Goal: Information Seeking & Learning: Learn about a topic

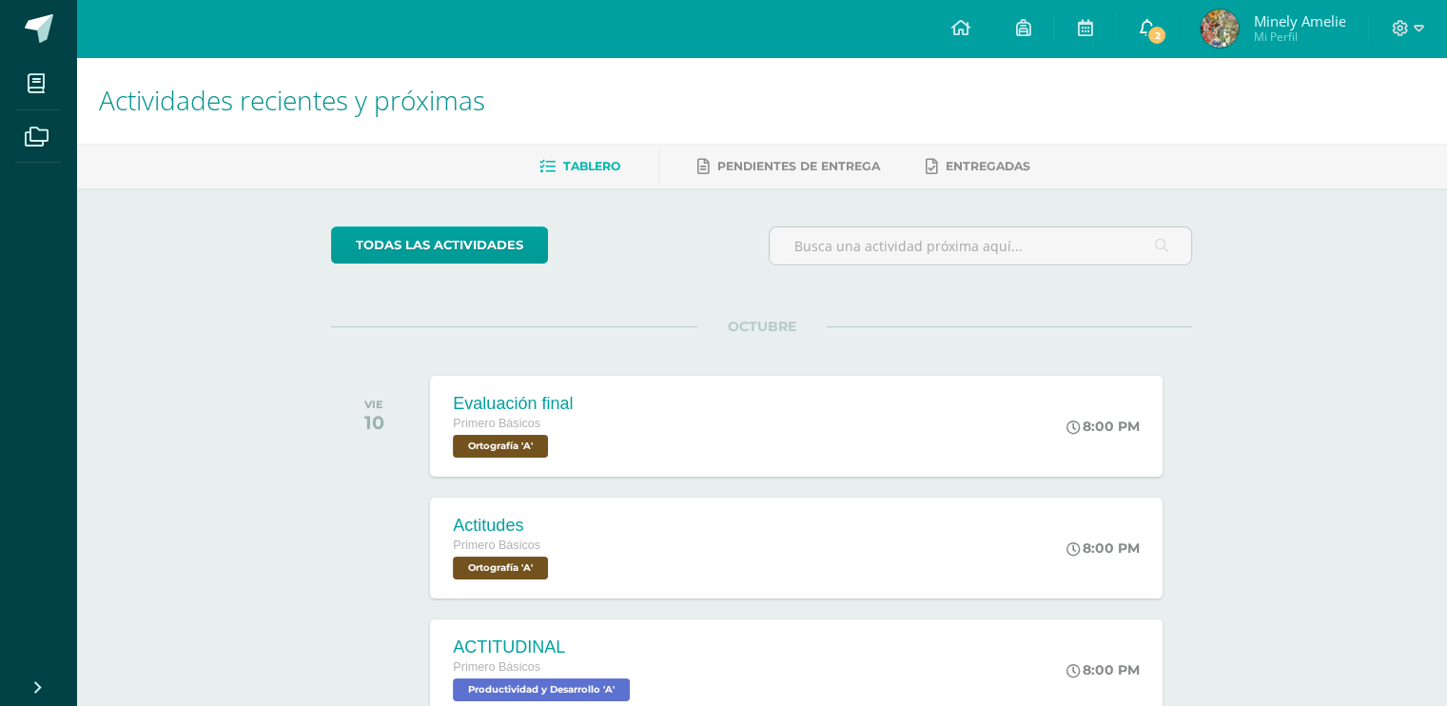
click at [1164, 37] on span "2" at bounding box center [1156, 35] width 21 height 21
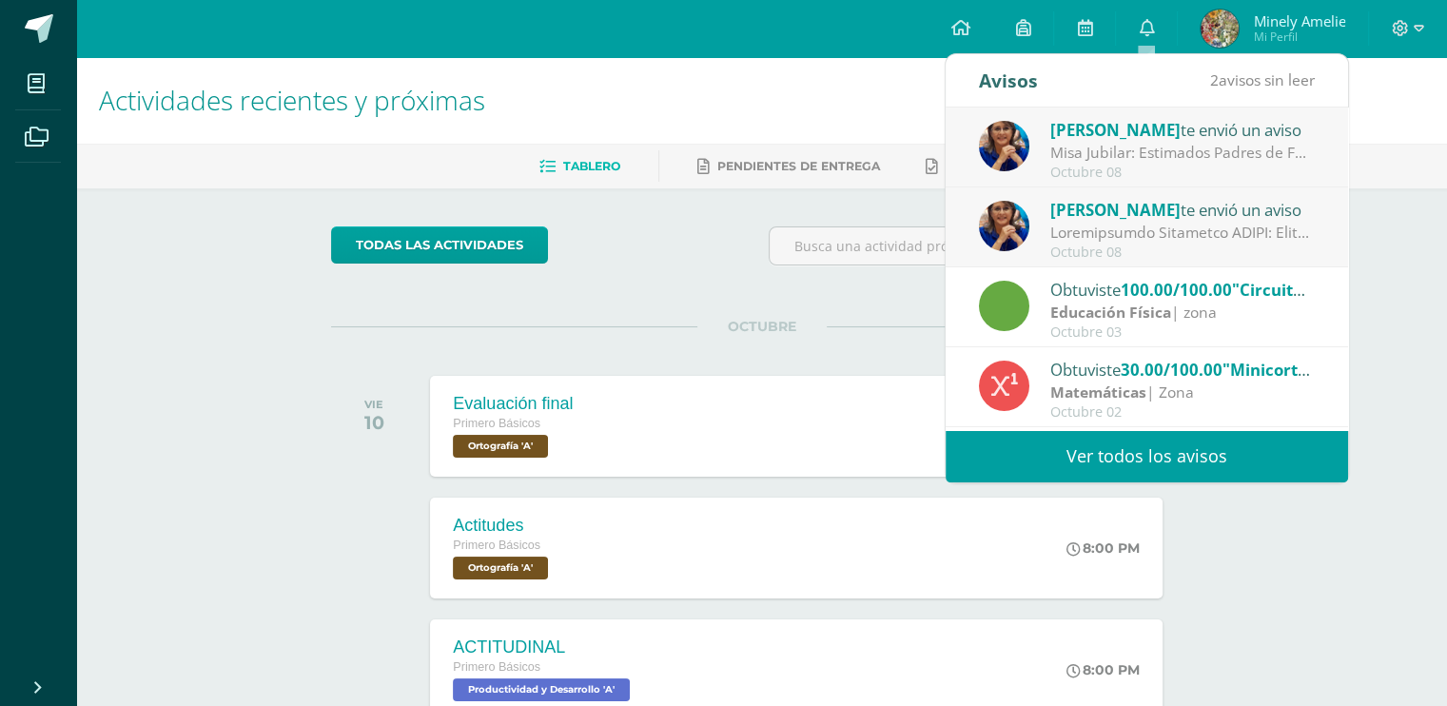
click at [1166, 216] on div "[PERSON_NAME] te envió un aviso" at bounding box center [1182, 209] width 264 height 25
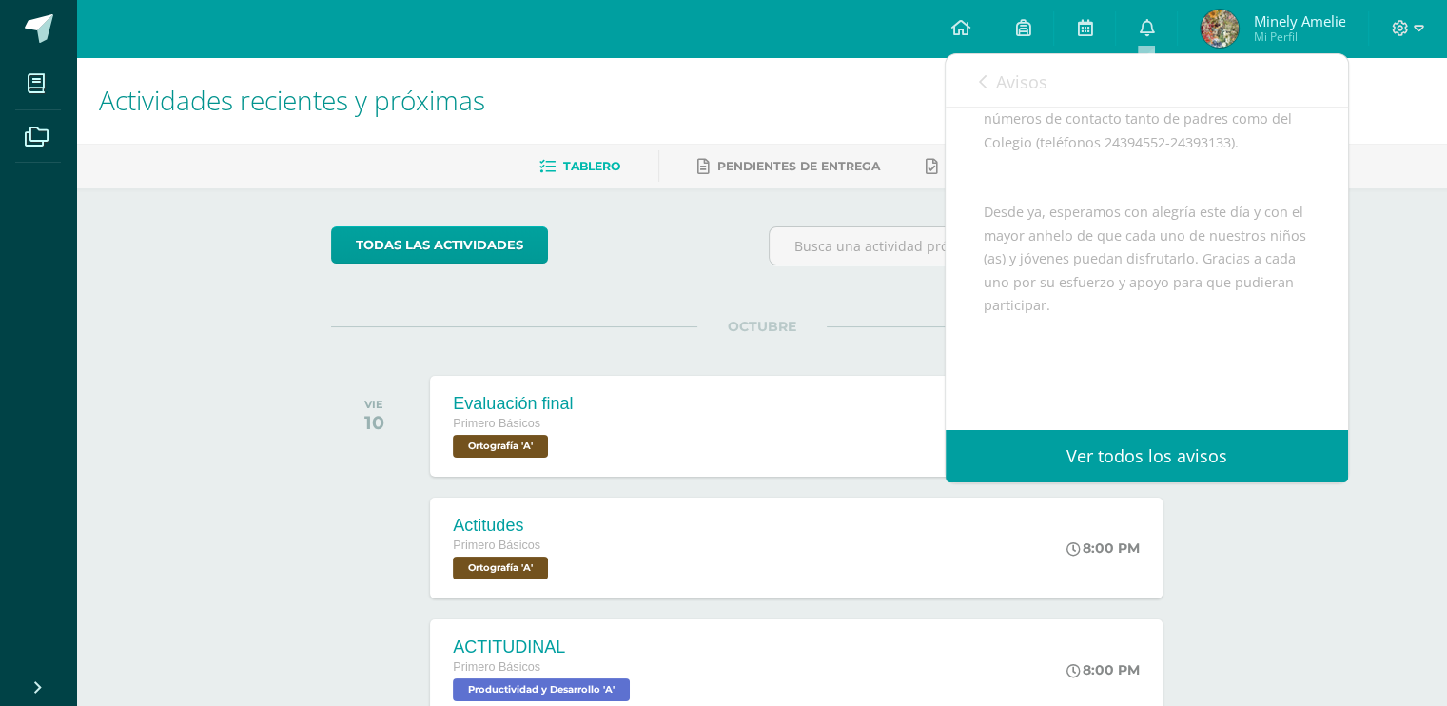
scroll to position [1427, 0]
click at [989, 73] on link "Avisos" at bounding box center [1013, 81] width 68 height 54
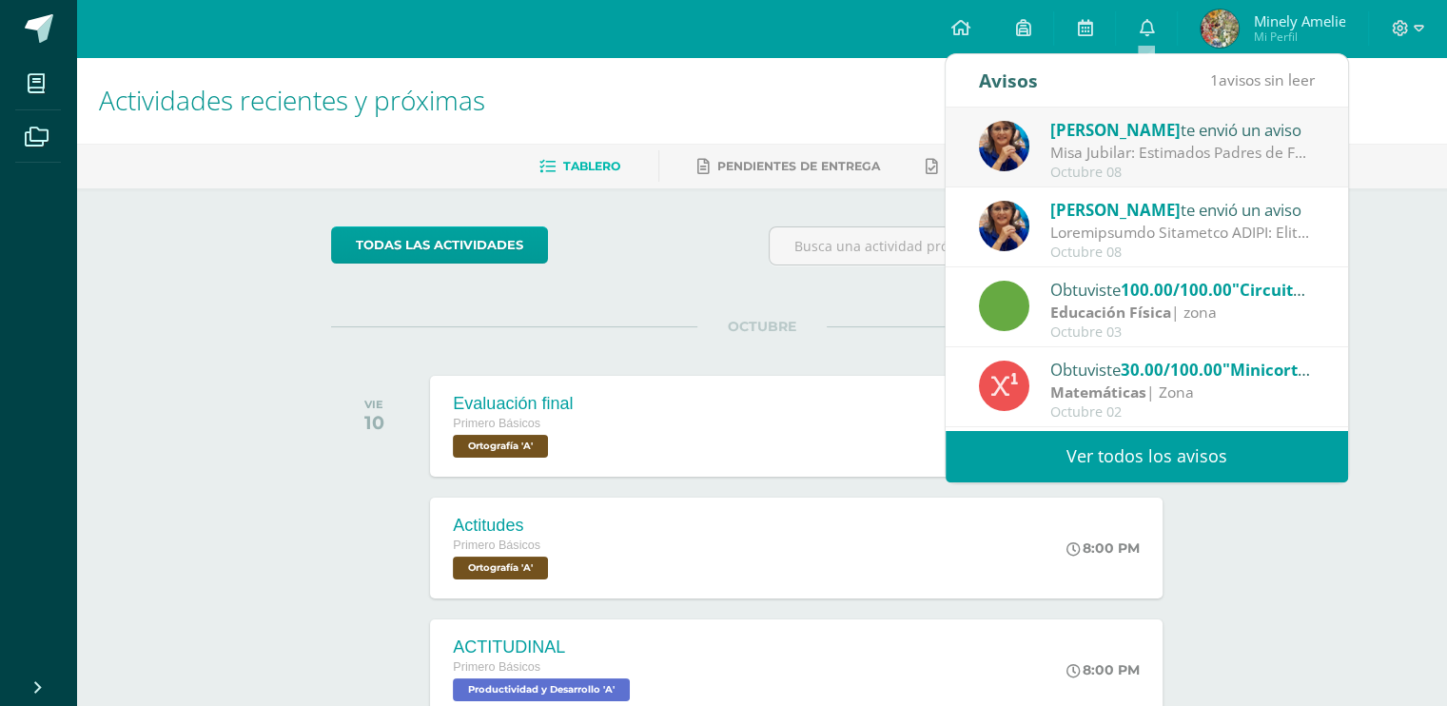
click at [1116, 146] on div "Misa Jubilar: Estimados Padres de Familia de Cuarto Primaria hasta Quinto Bachi…" at bounding box center [1182, 153] width 264 height 22
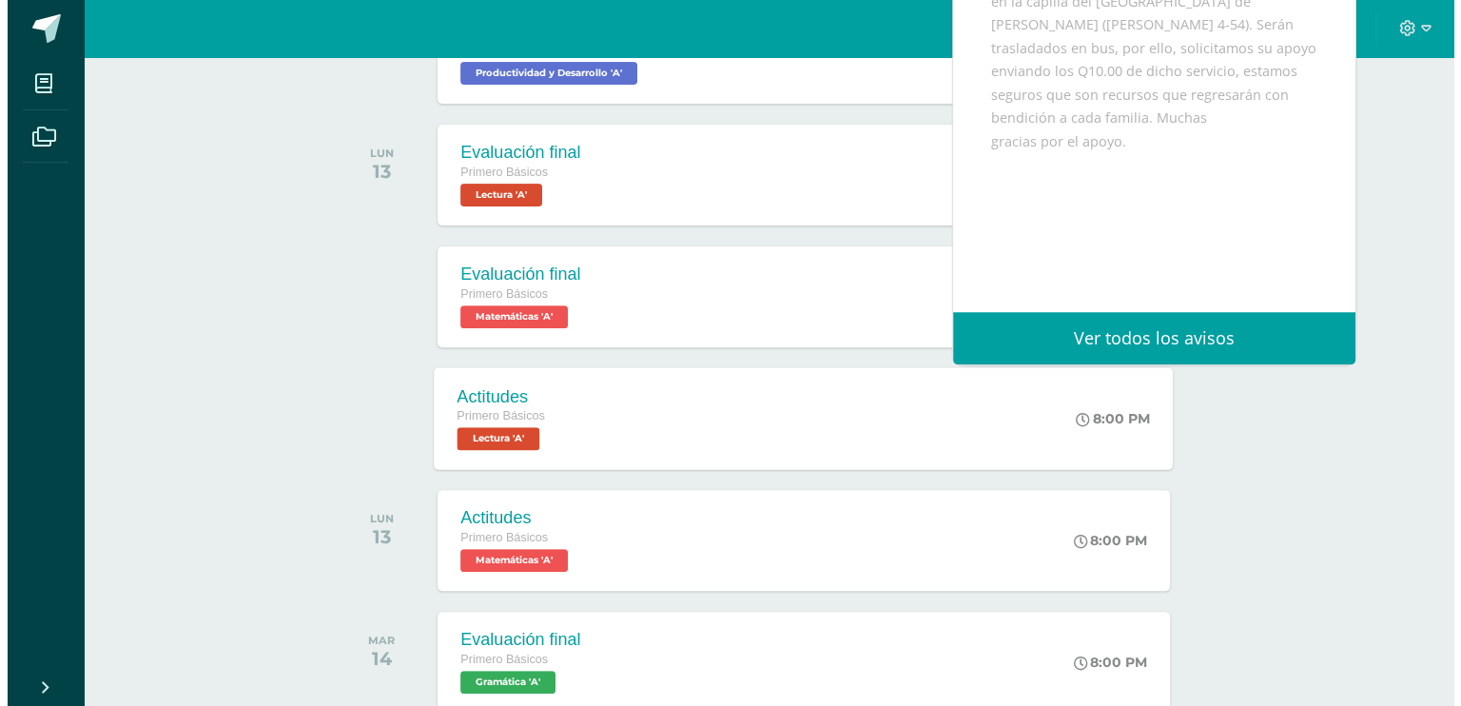
scroll to position [689, 0]
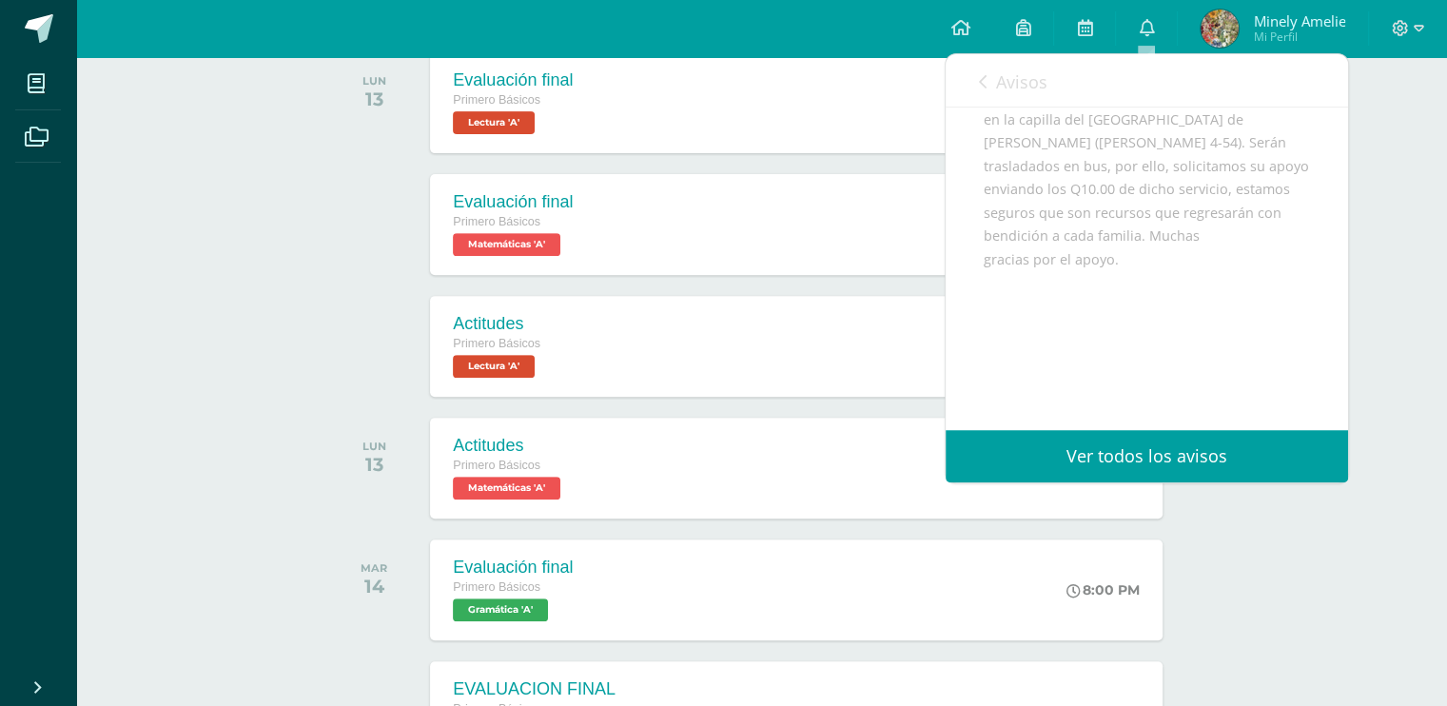
click at [418, 333] on div at bounding box center [379, 346] width 96 height 101
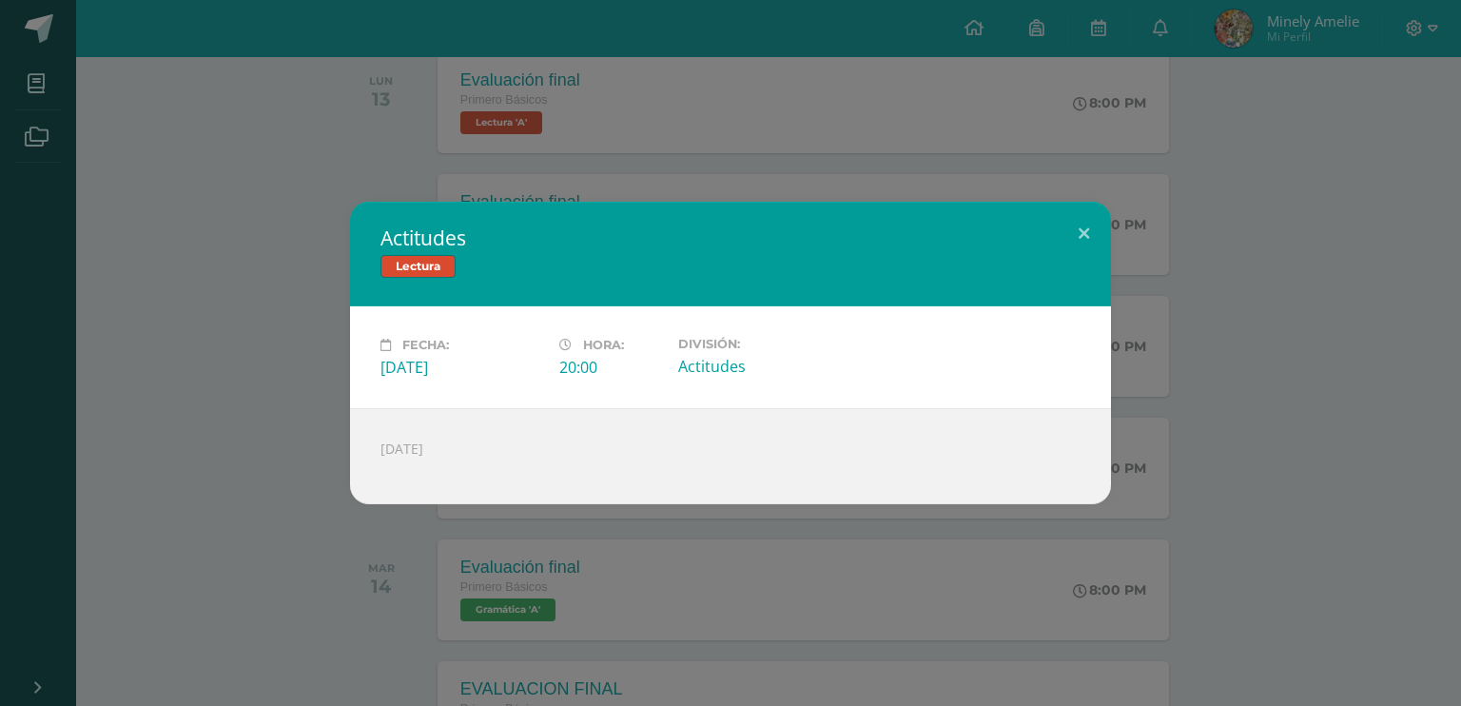
click at [419, 166] on div "Actitudes Lectura Fecha: [DATE] Hora: 20:00 División: Actitudes" at bounding box center [730, 353] width 1461 height 706
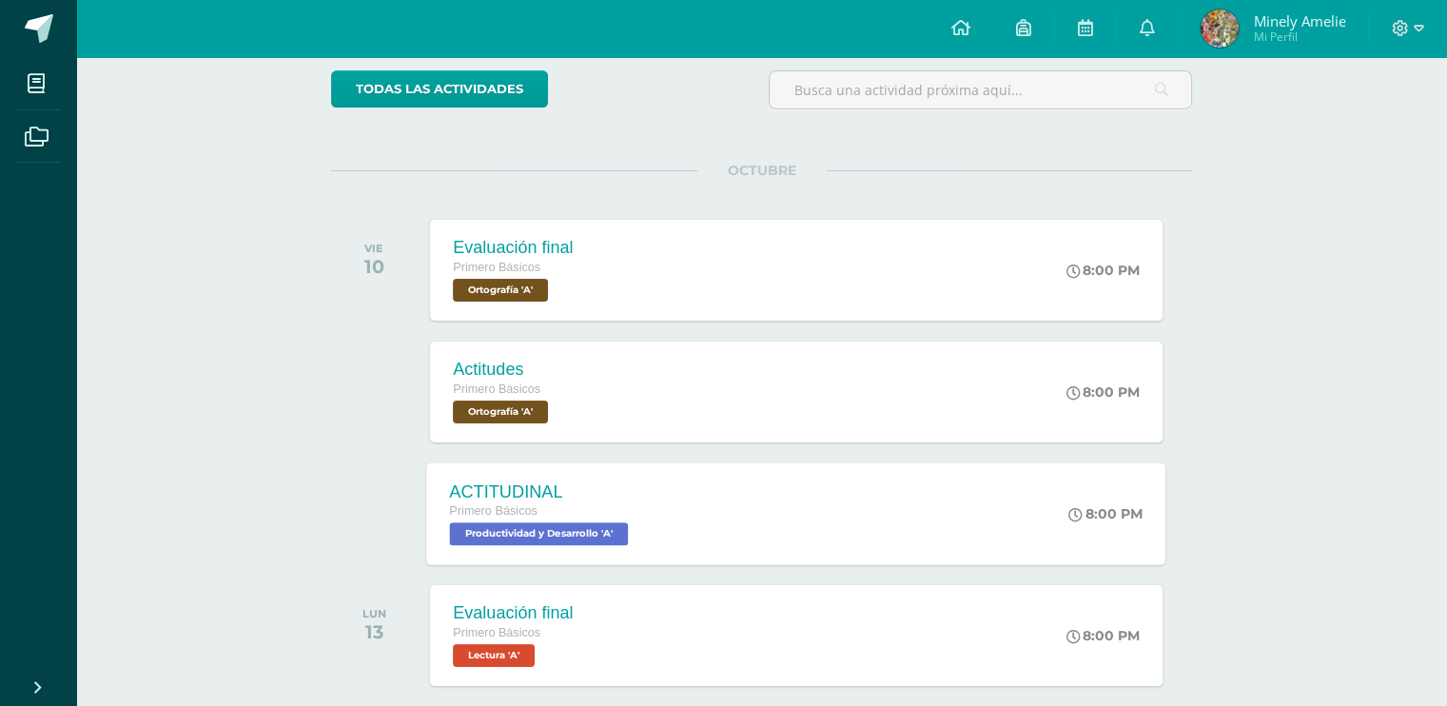
scroll to position [118, 0]
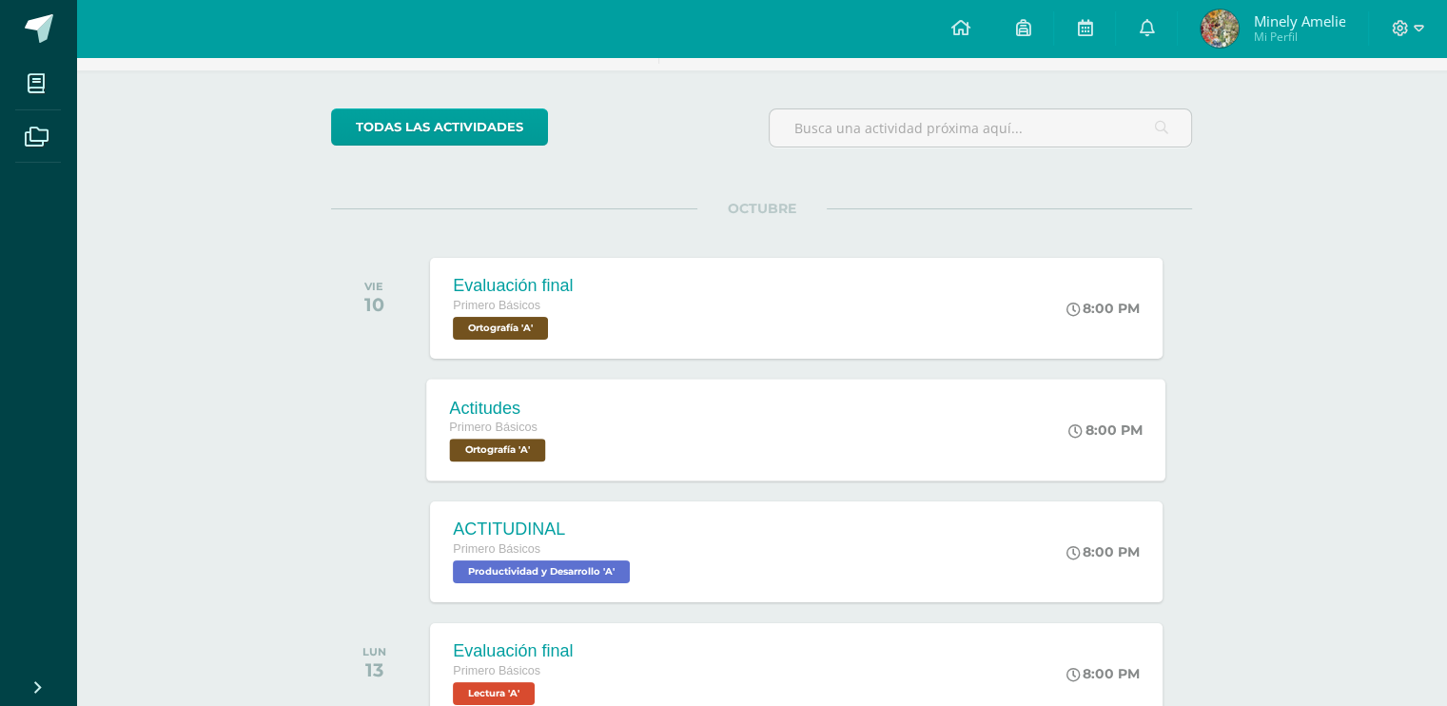
click at [540, 410] on div "Actitudes" at bounding box center [500, 408] width 101 height 20
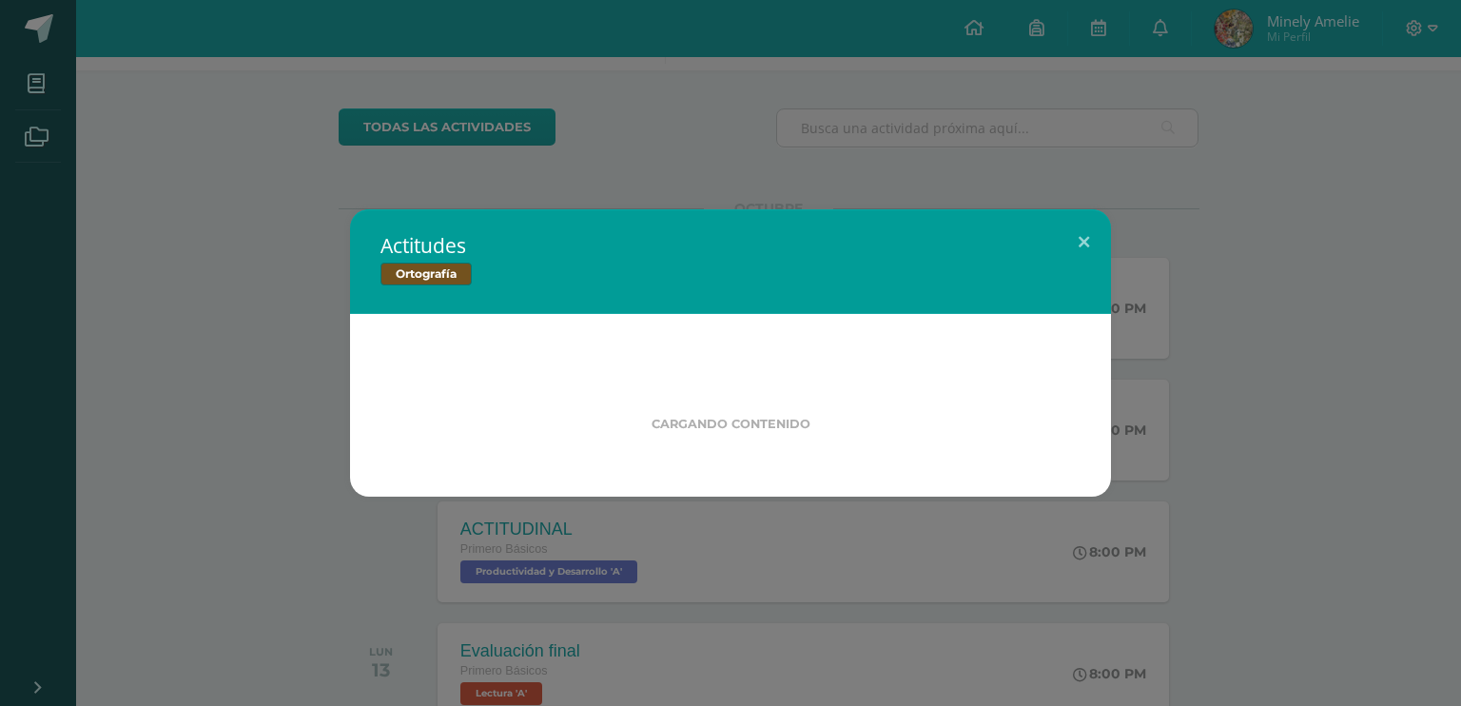
click at [197, 319] on div "Actitudes Ortografía Cargando contenido" at bounding box center [731, 352] width 1446 height 287
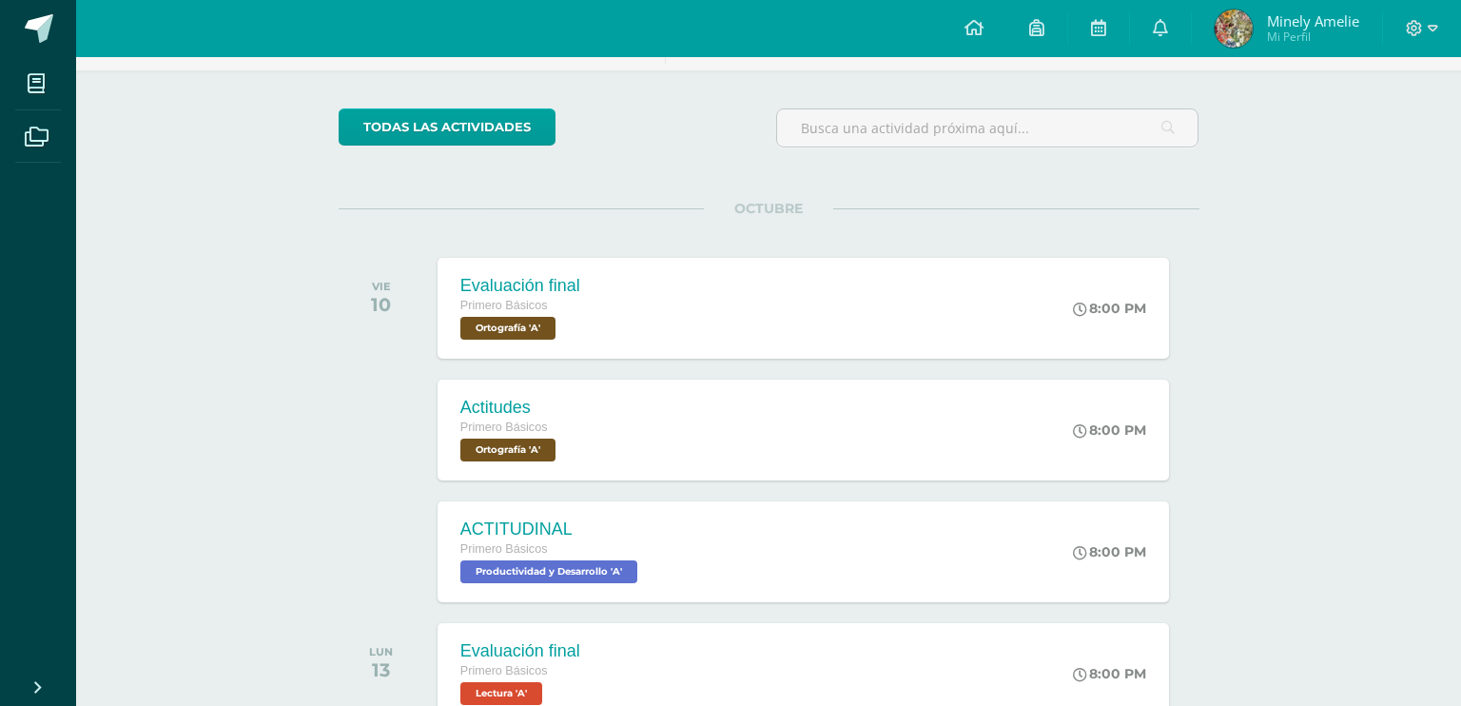
click at [487, 292] on div "Actitudes Ortografía" at bounding box center [730, 264] width 685 height 94
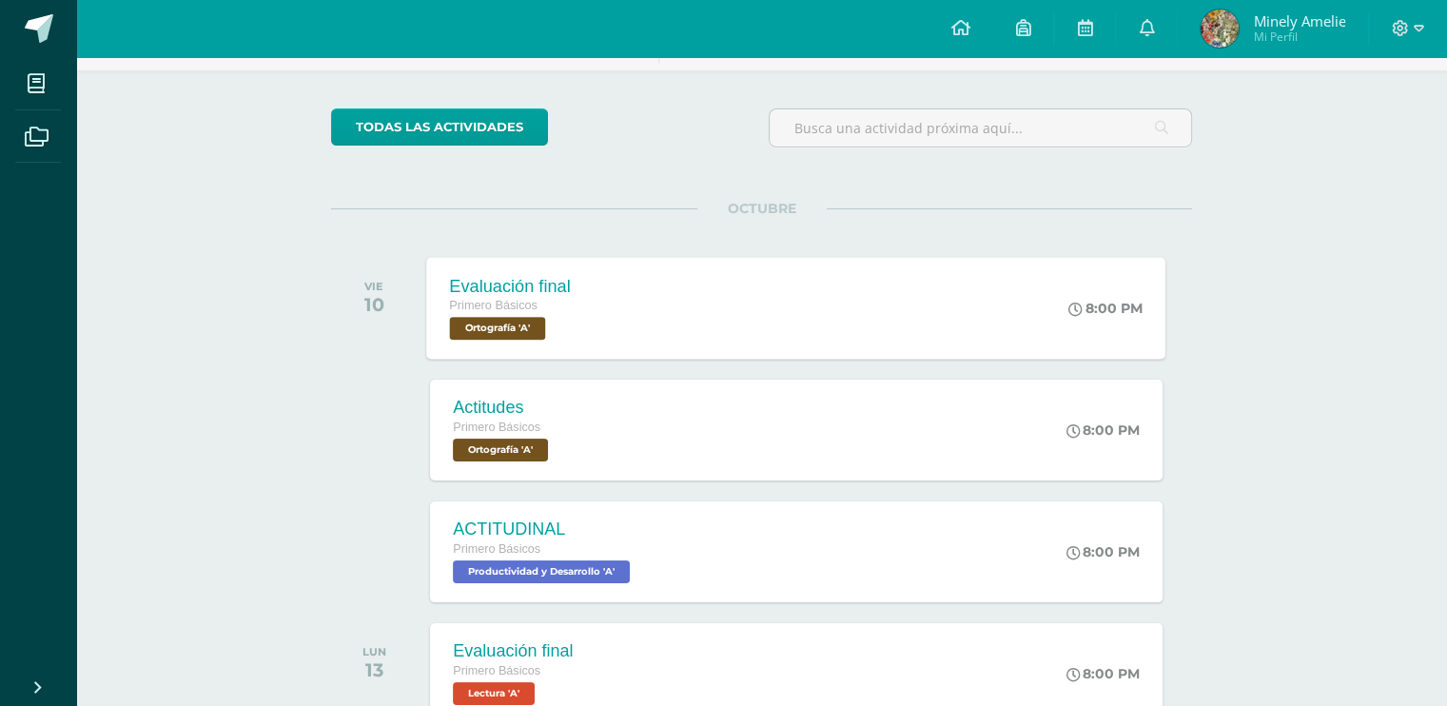
click at [490, 296] on div "Primero Básicos" at bounding box center [510, 306] width 121 height 21
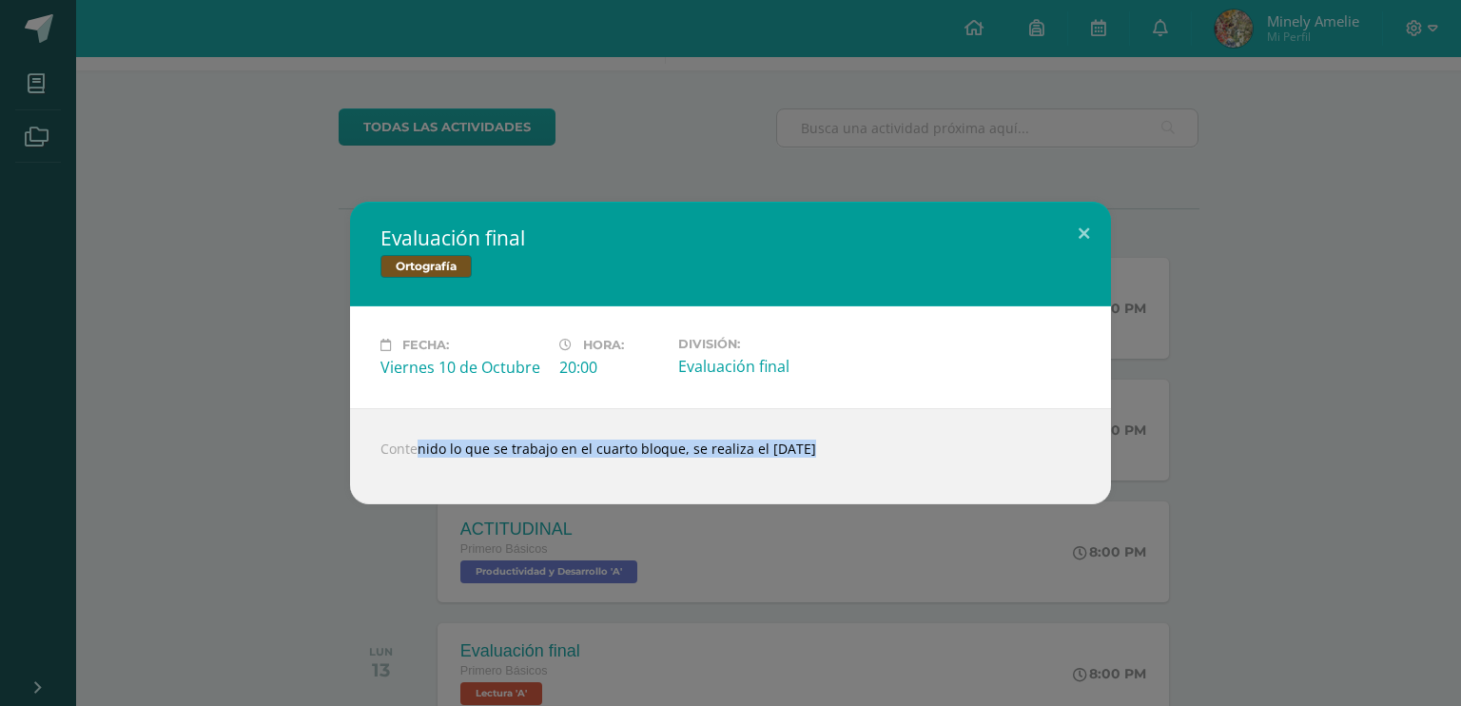
drag, startPoint x: 371, startPoint y: 441, endPoint x: 898, endPoint y: 478, distance: 528.3
click at [898, 478] on div "Contenido lo que se trabajo en el cuarto bloque, se realiza el [DATE]" at bounding box center [730, 456] width 761 height 96
click at [193, 303] on div "Evaluación final Ortografía Fecha: [DATE] Hora: 20:00 División:" at bounding box center [731, 353] width 1446 height 302
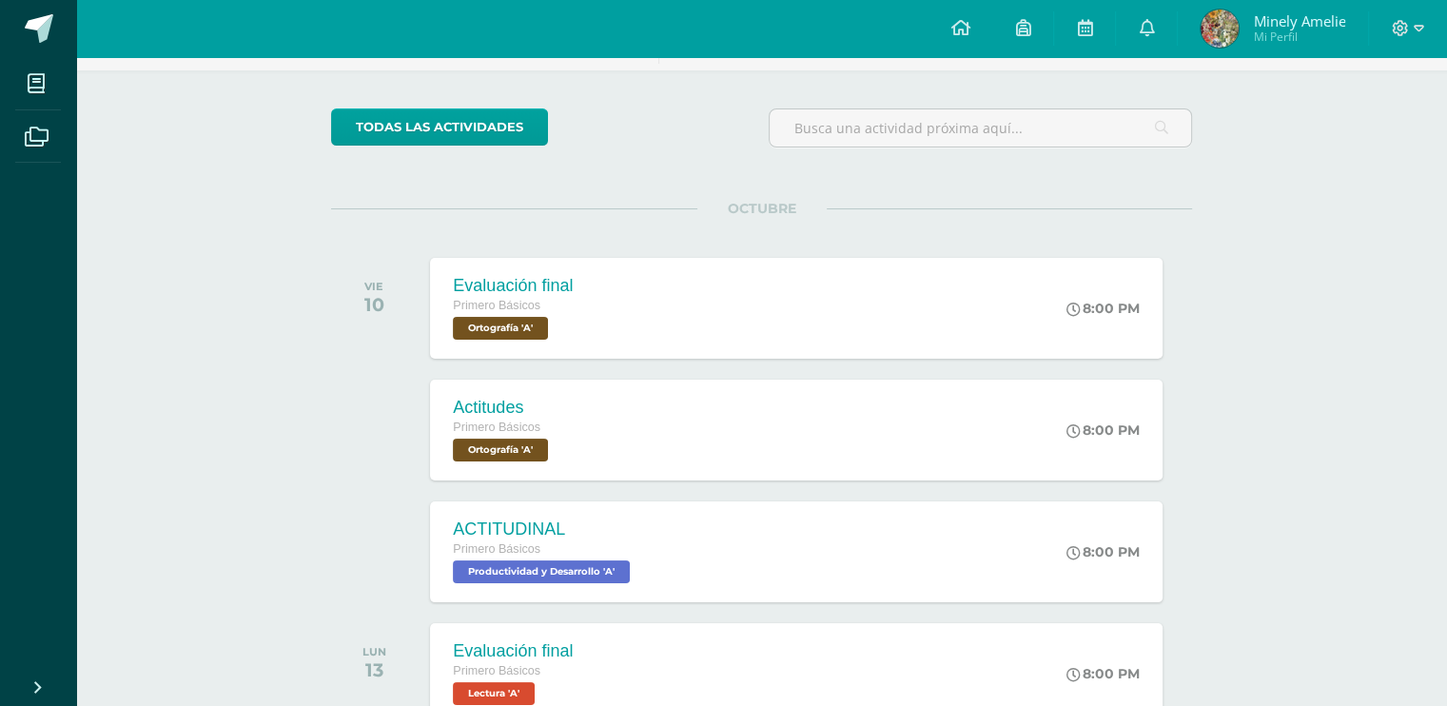
click at [1263, 12] on span "Minely Amelie" at bounding box center [1299, 20] width 92 height 19
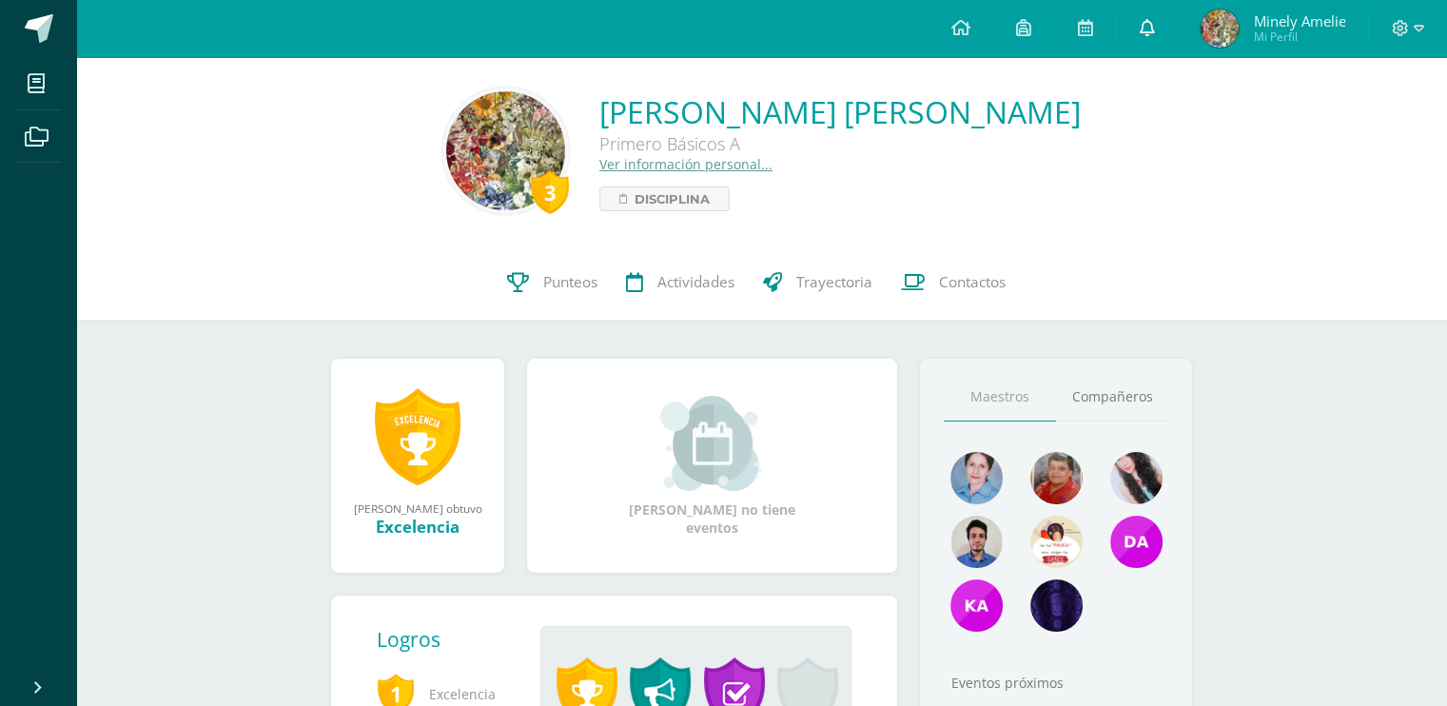
click at [1135, 30] on link at bounding box center [1146, 28] width 61 height 57
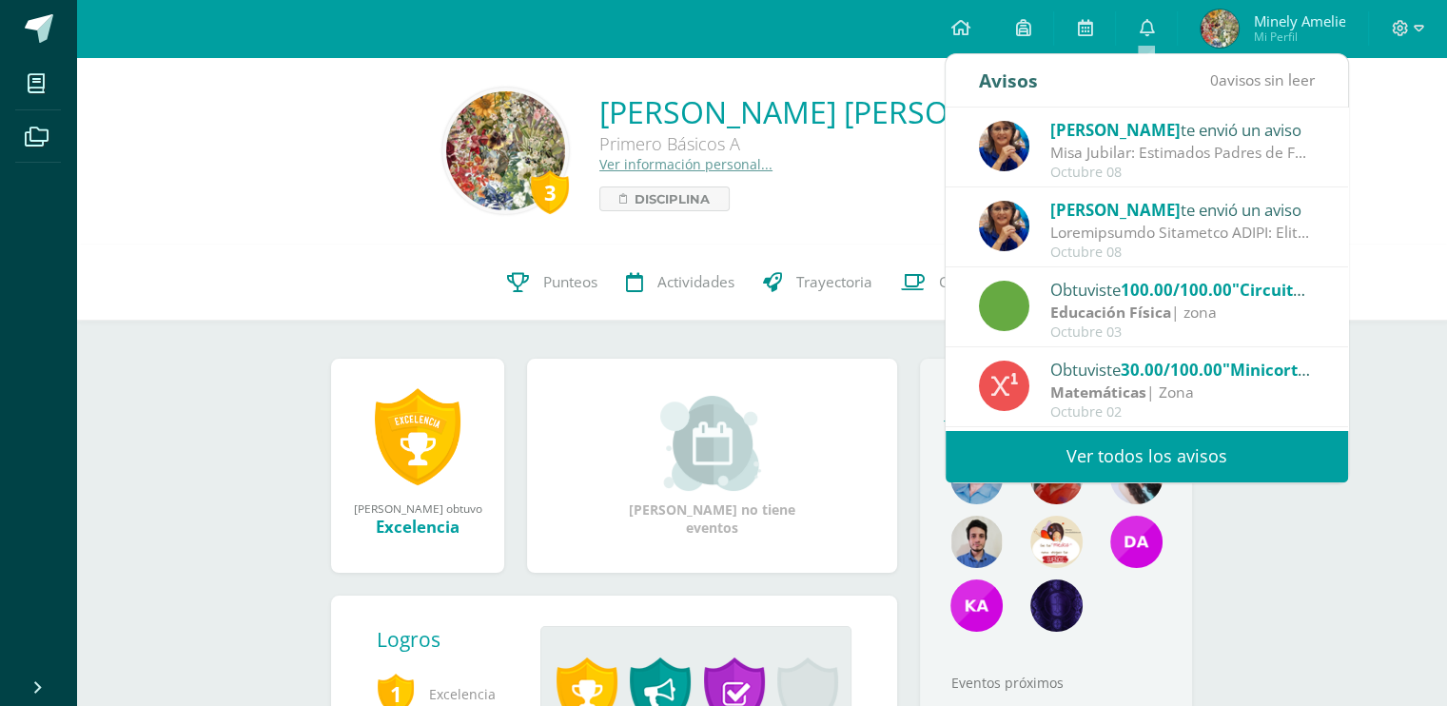
click at [914, 354] on div "Minely Amelie ganó el logro: Excelencia Asignado por Blanca Antillón 01 de Marz…" at bounding box center [761, 698] width 937 height 754
